Goal: Obtain resource: Download file/media

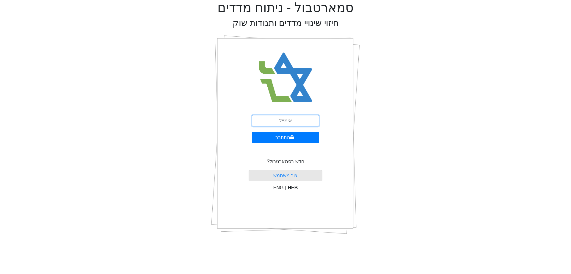
click at [280, 120] on input "email" at bounding box center [285, 120] width 67 height 11
type input "[EMAIL_ADDRESS][DOMAIN_NAME]"
click at [292, 138] on icon "submit" at bounding box center [292, 137] width 4 height 4
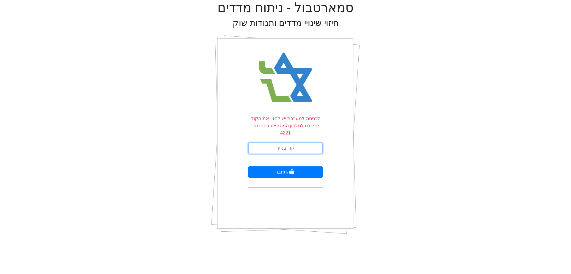
click at [298, 143] on input "text" at bounding box center [286, 147] width 74 height 11
type input "573169"
click at [291, 169] on icon "submit" at bounding box center [292, 171] width 4 height 4
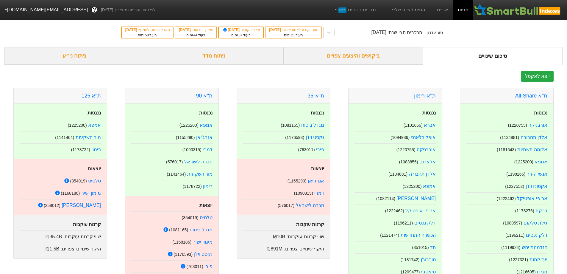
click at [464, 7] on link "מניות" at bounding box center [463, 10] width 20 height 20
click at [358, 56] on div "ביקושים והיצעים צפויים" at bounding box center [354, 56] width 140 height 18
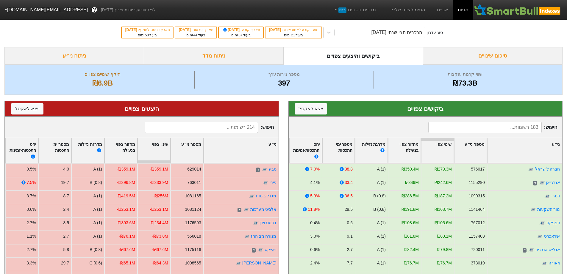
click at [412, 110] on div "ביקושים צפויים ייצא ל אקסל" at bounding box center [426, 108] width 262 height 9
click at [371, 28] on div "הרכבים חצי שנתי 06/11/2025" at bounding box center [380, 32] width 90 height 11
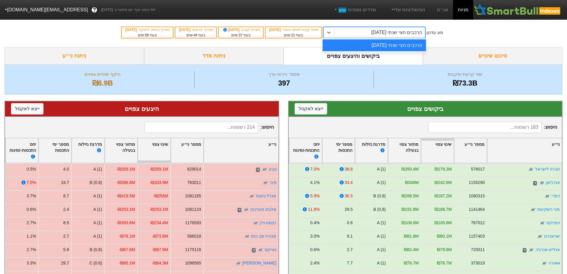
click at [373, 44] on div "הרכבים חצי שנתי 06/11/2025" at bounding box center [374, 45] width 103 height 12
